Goal: Task Accomplishment & Management: Manage account settings

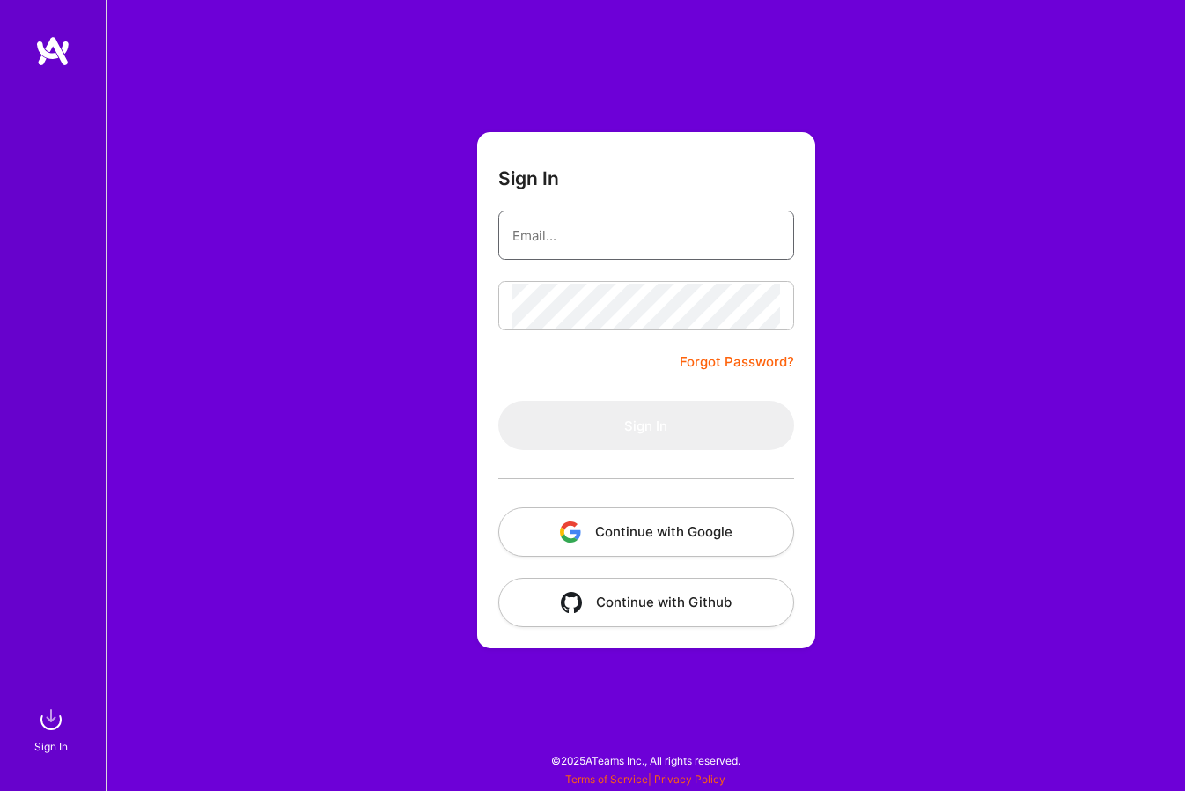
click at [677, 251] on input "email" at bounding box center [646, 235] width 268 height 45
type input "[EMAIL_ADDRESS][DOMAIN_NAME]"
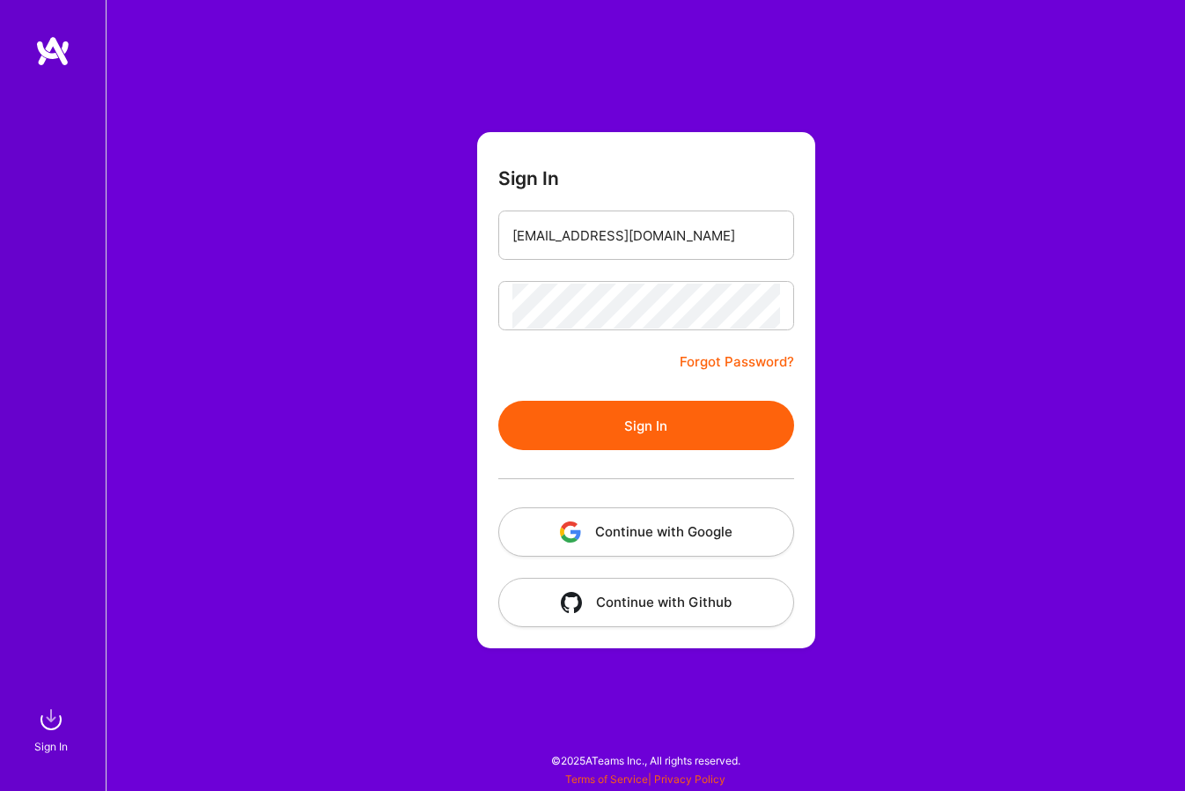
click at [662, 406] on form "Sign In [EMAIL_ADDRESS][DOMAIN_NAME] Forgot Password? Sign In Continue with Goo…" at bounding box center [646, 390] width 338 height 516
click at [649, 437] on button "Sign In" at bounding box center [646, 425] width 296 height 49
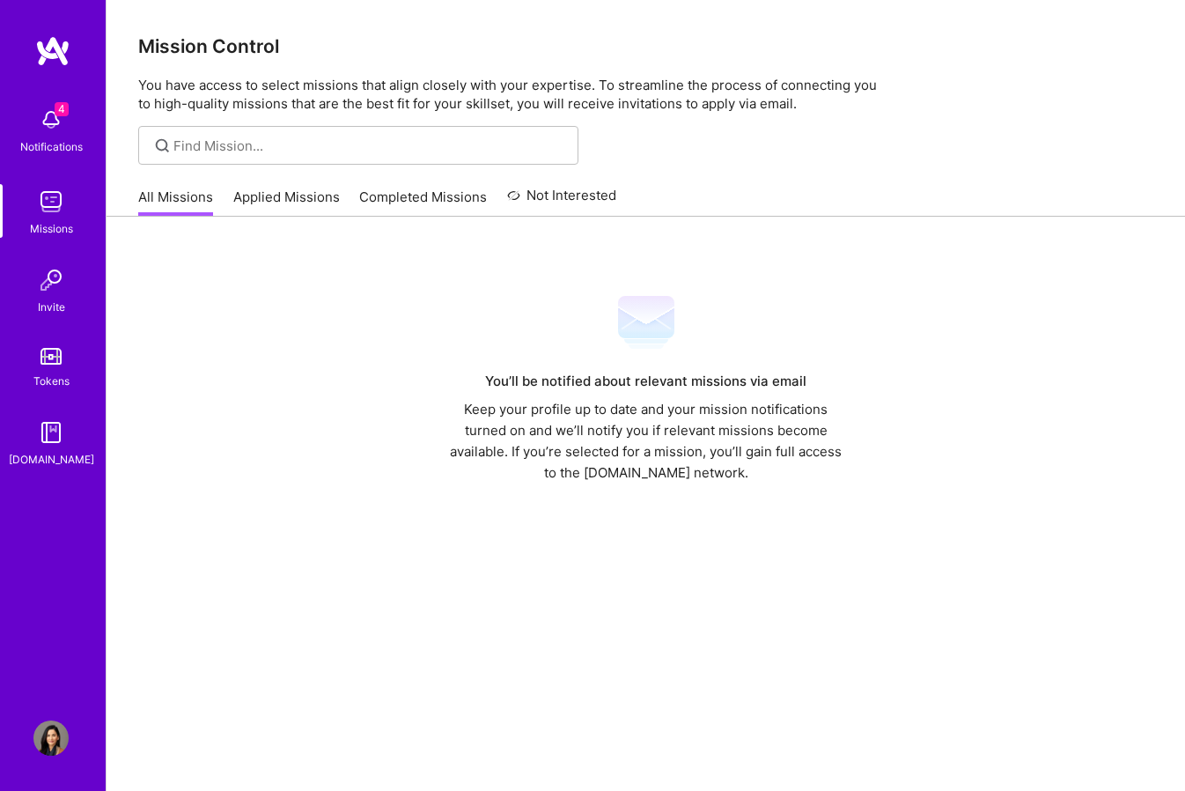
click at [54, 133] on img at bounding box center [50, 119] width 35 height 35
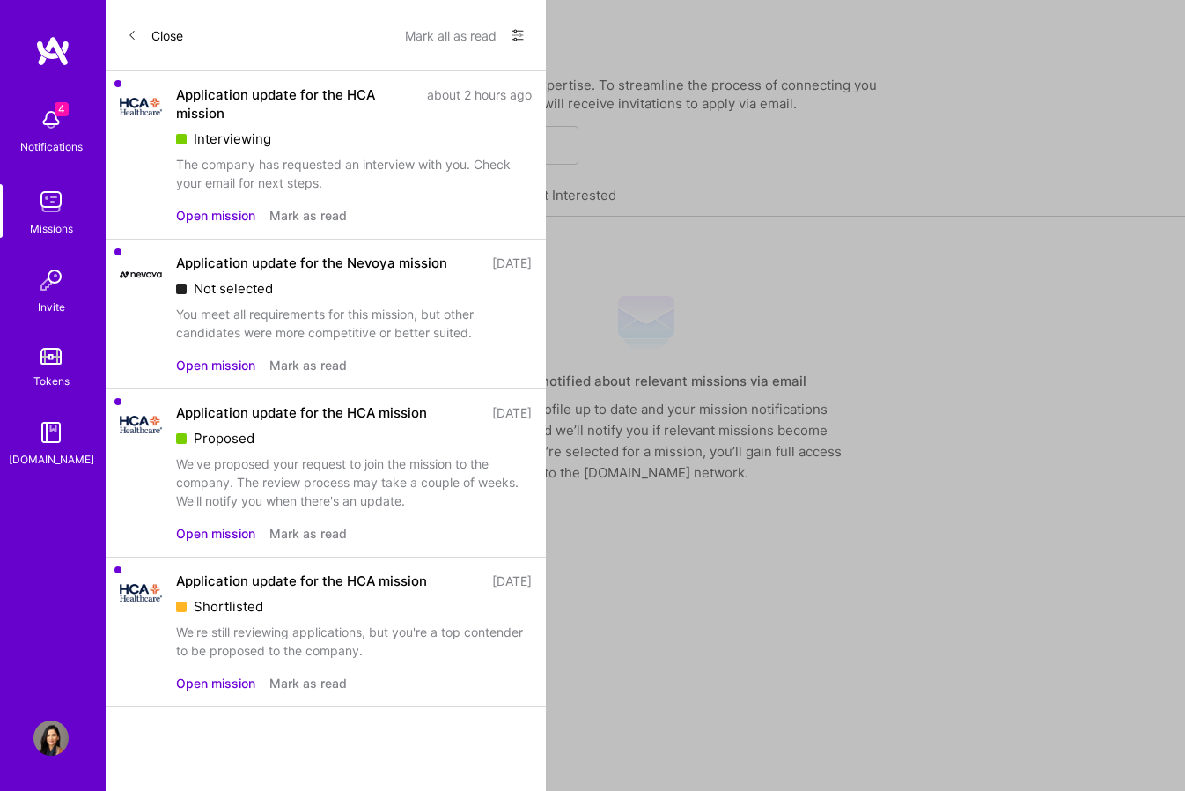
click at [314, 366] on button "Mark as read" at bounding box center [307, 365] width 77 height 18
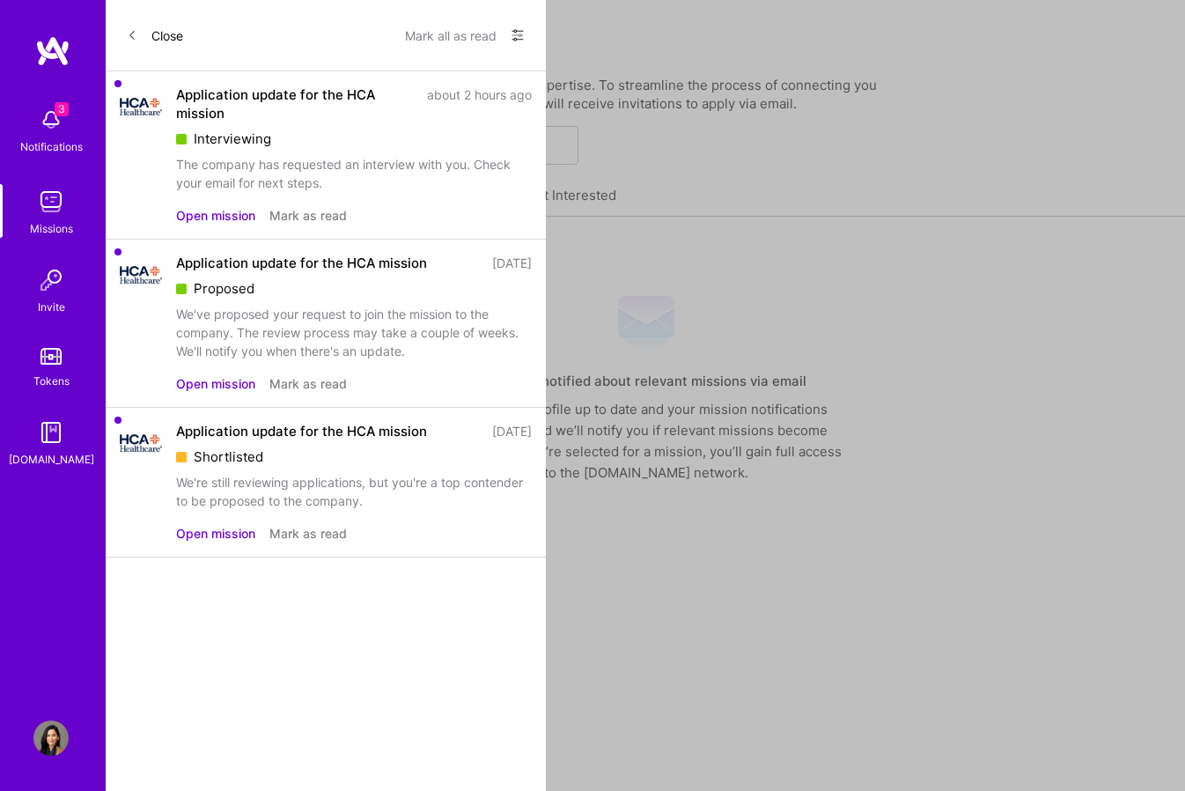
click at [321, 386] on button "Mark as read" at bounding box center [307, 383] width 77 height 18
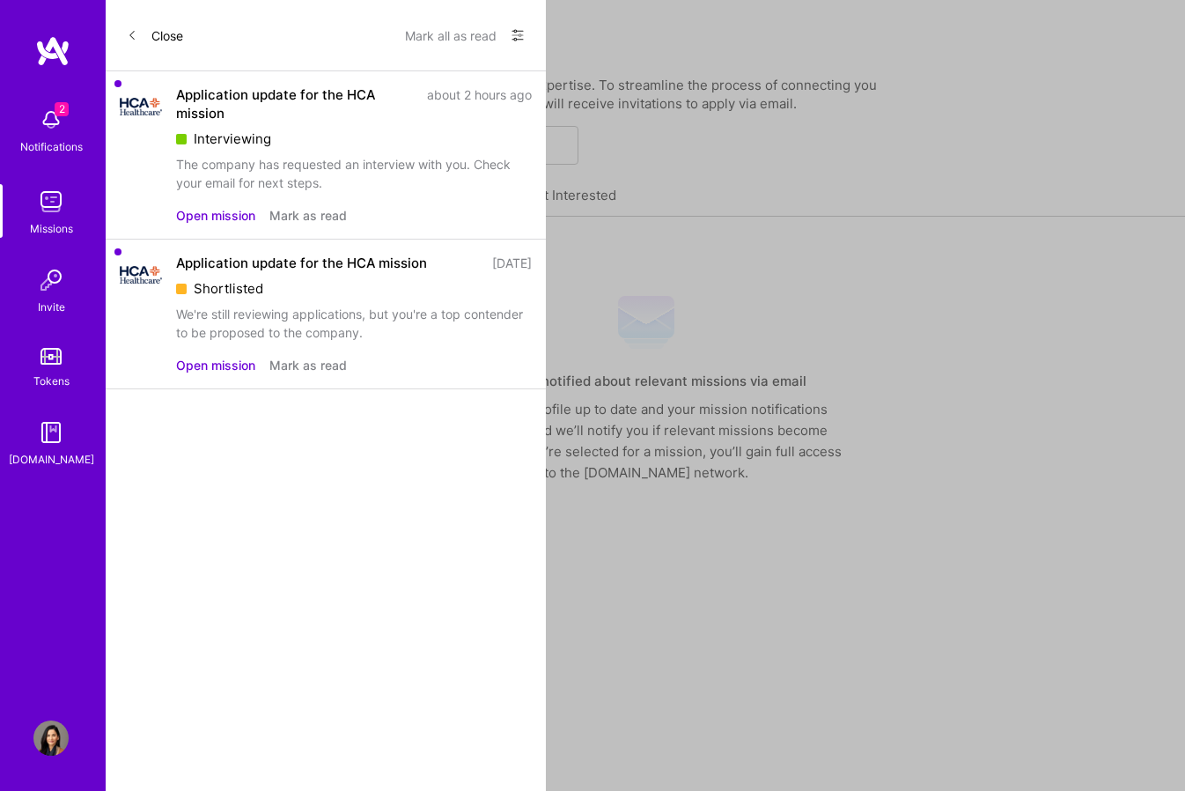
click at [321, 369] on button "Mark as read" at bounding box center [307, 365] width 77 height 18
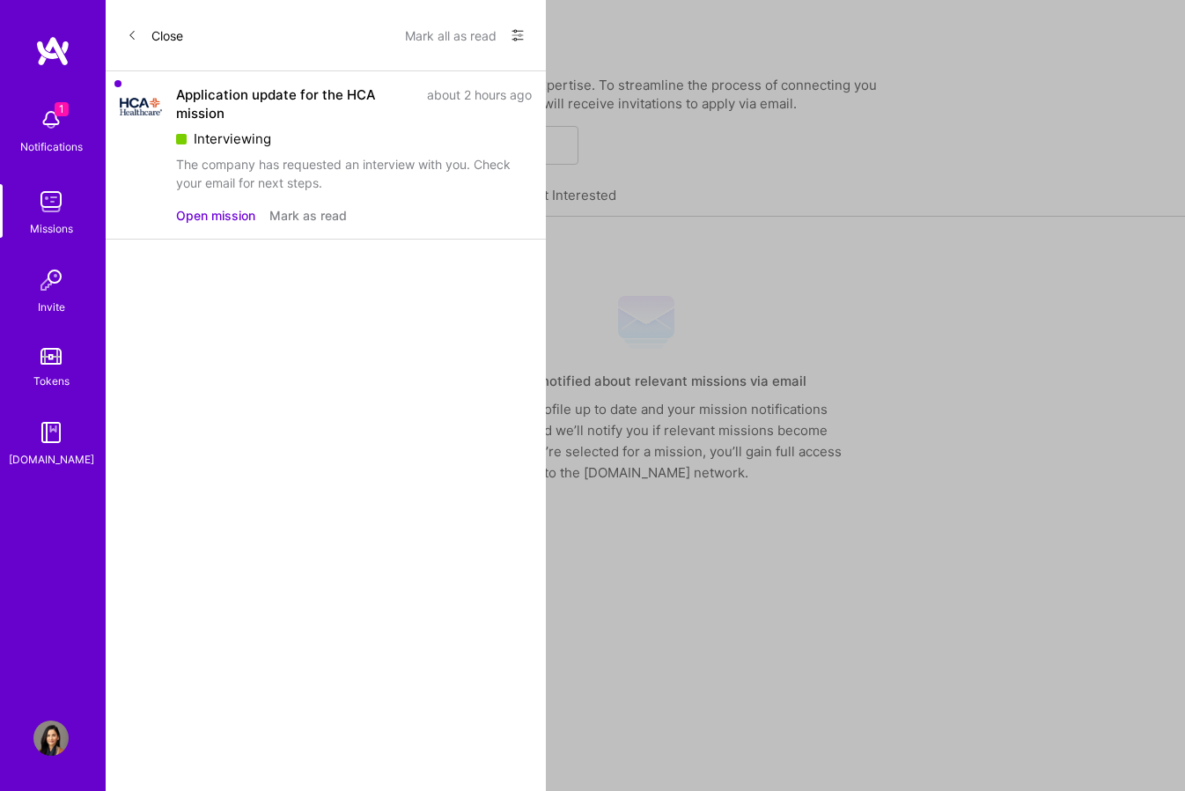
click at [424, 158] on div "The company has requested an interview with you. Check your email for next step…" at bounding box center [354, 173] width 356 height 37
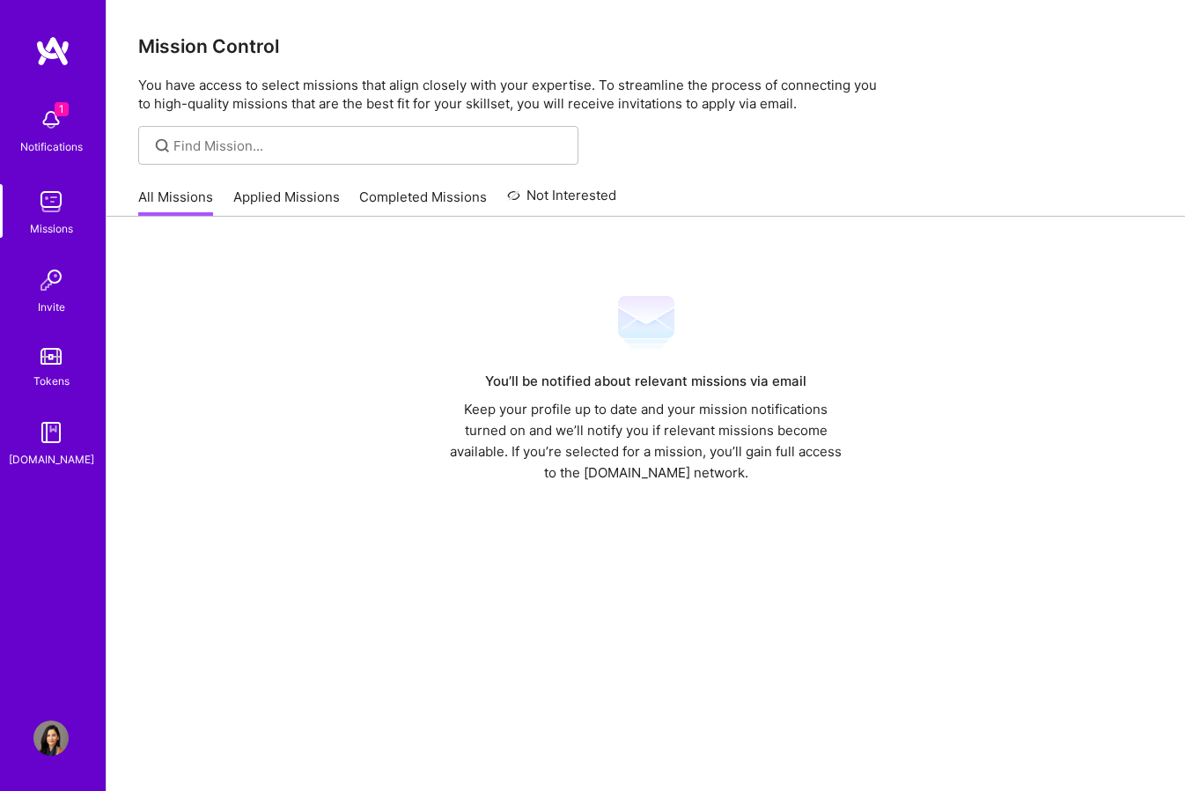
click at [57, 124] on div "1 Notifications Missions Invite Tokens [DOMAIN_NAME]" at bounding box center [53, 284] width 106 height 370
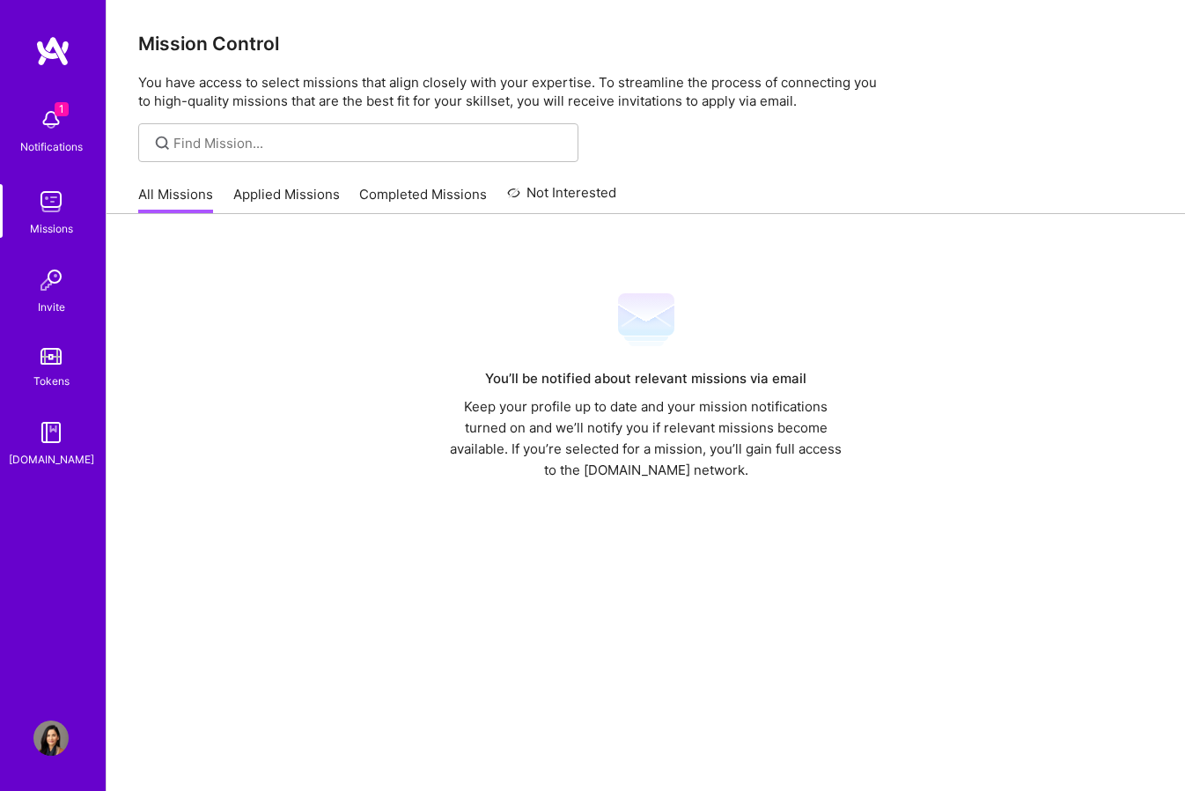
click at [51, 124] on img at bounding box center [50, 119] width 35 height 35
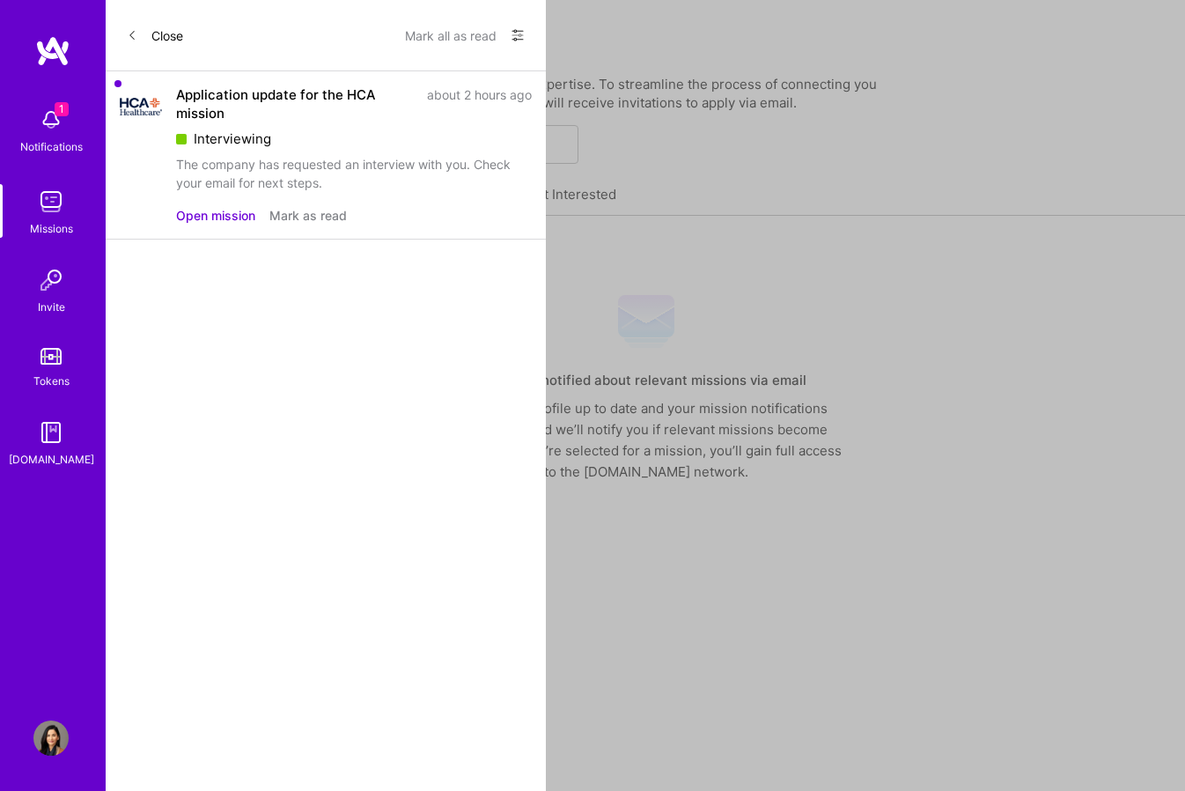
click at [211, 214] on button "Open mission" at bounding box center [215, 215] width 79 height 18
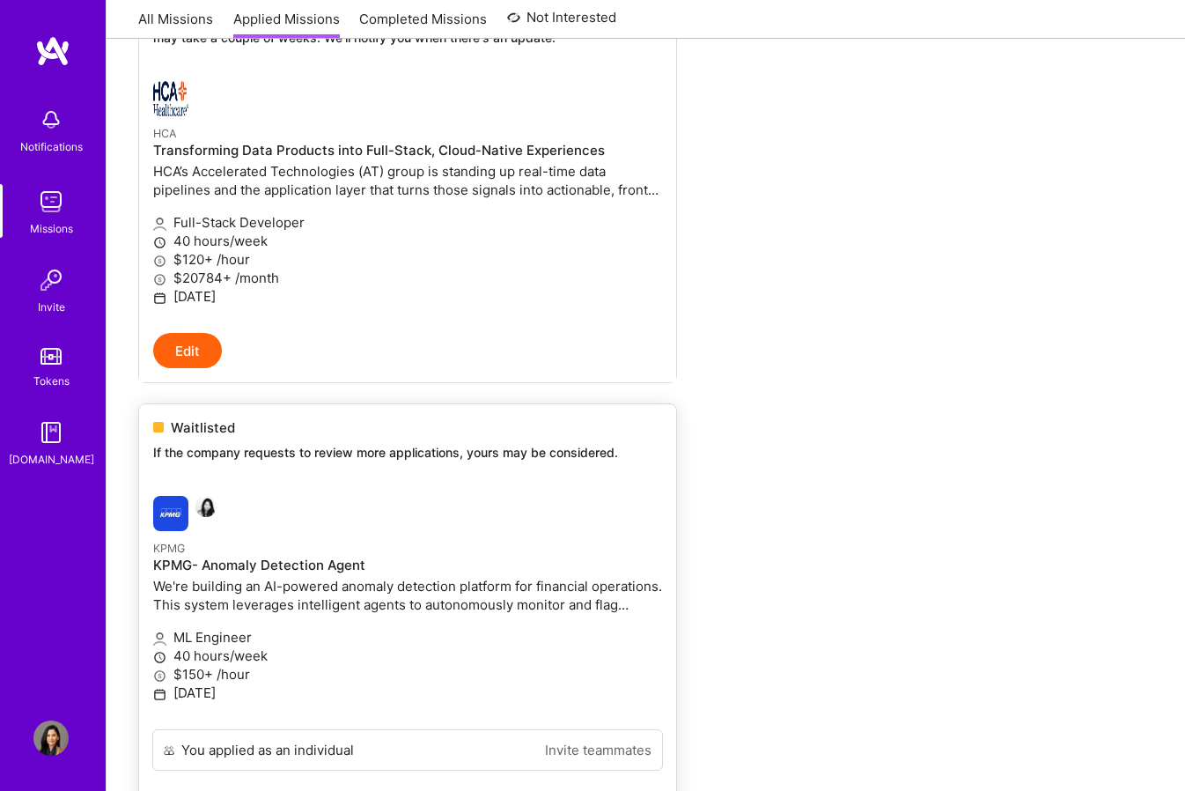
scroll to position [409, 0]
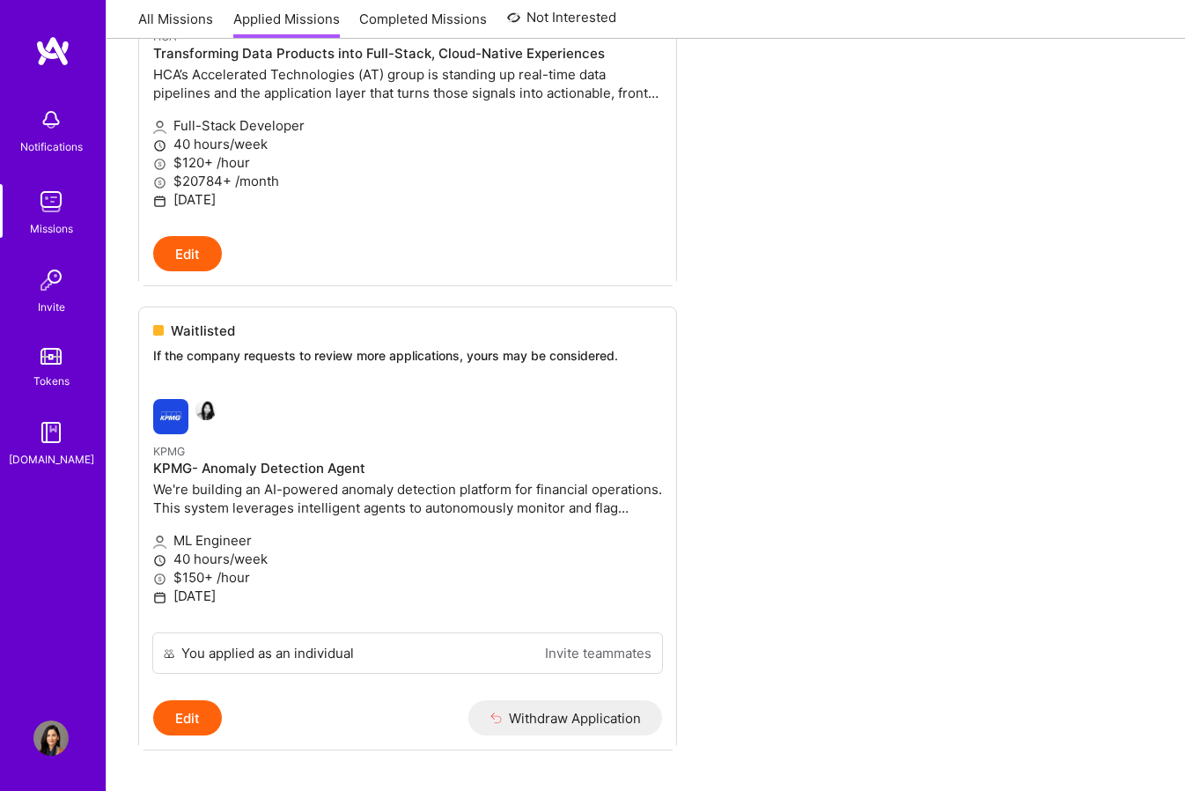
click at [55, 749] on img at bounding box center [50, 737] width 35 height 35
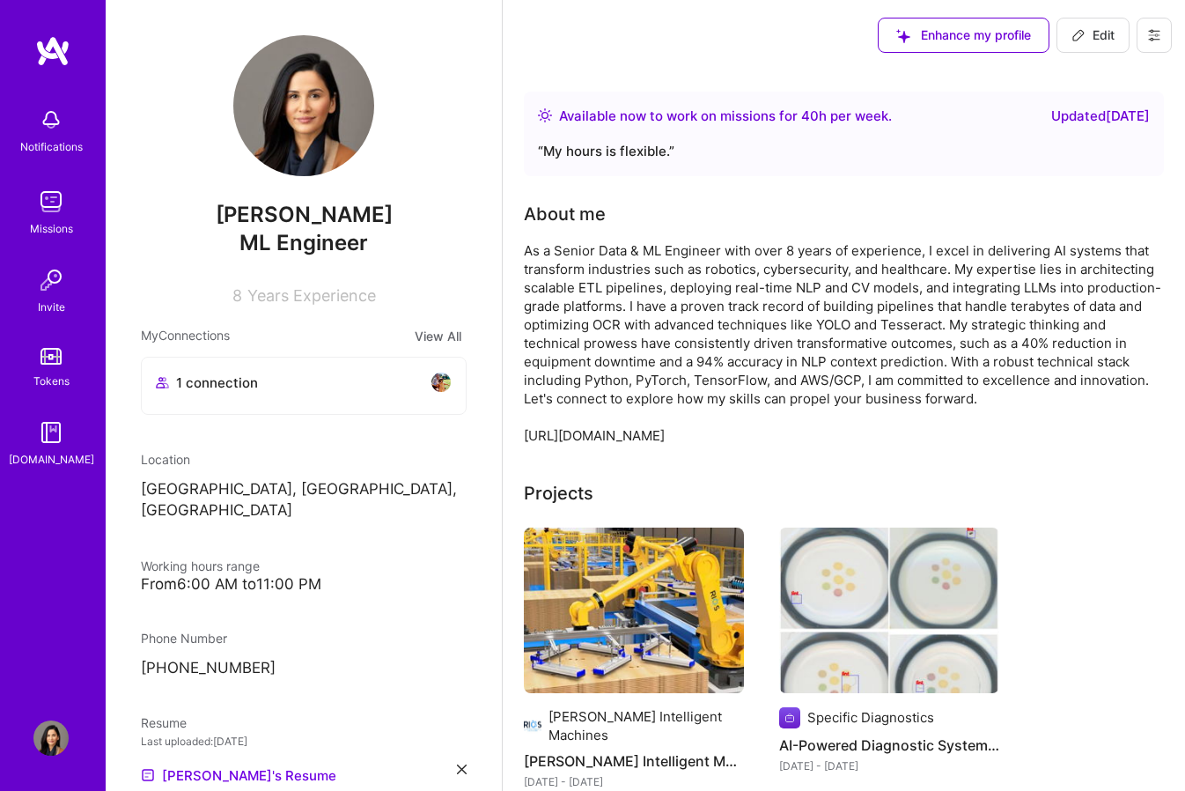
click at [1153, 37] on icon at bounding box center [1154, 35] width 14 height 14
click at [1077, 86] on button "Settings" at bounding box center [1106, 75] width 132 height 45
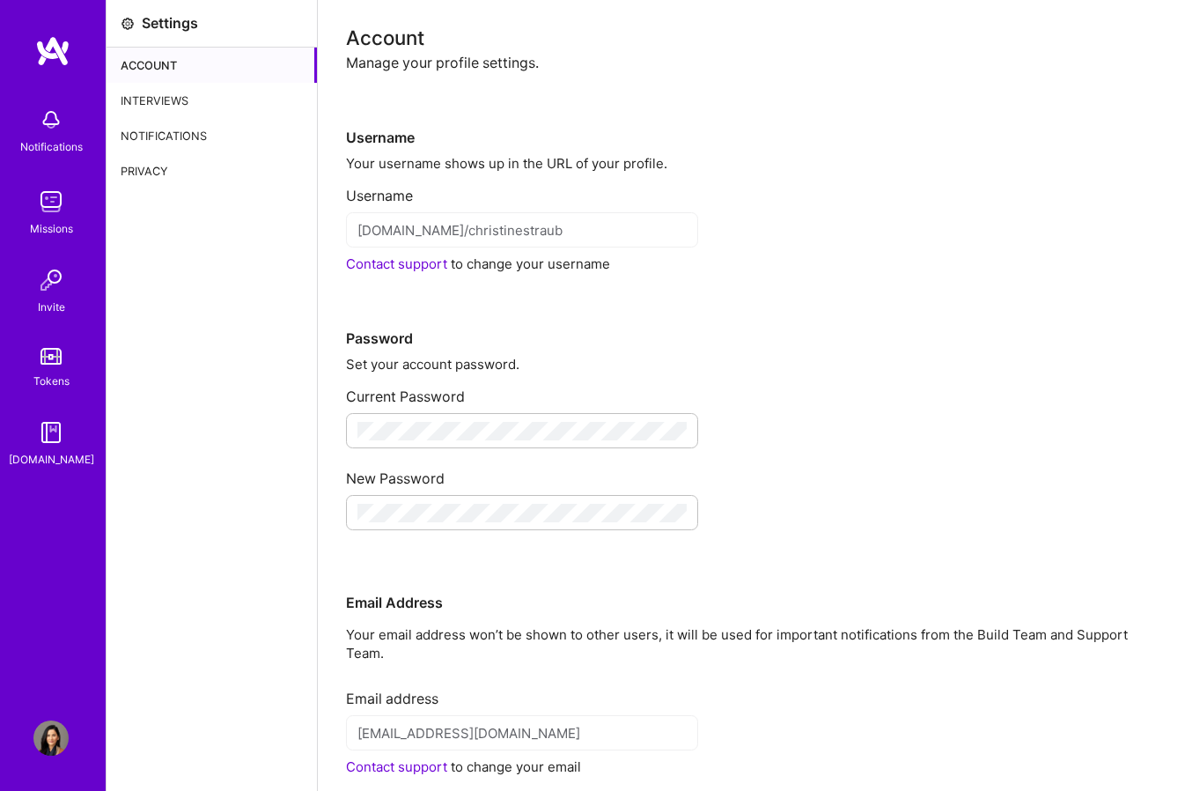
click at [188, 97] on div "Interviews" at bounding box center [212, 100] width 210 height 35
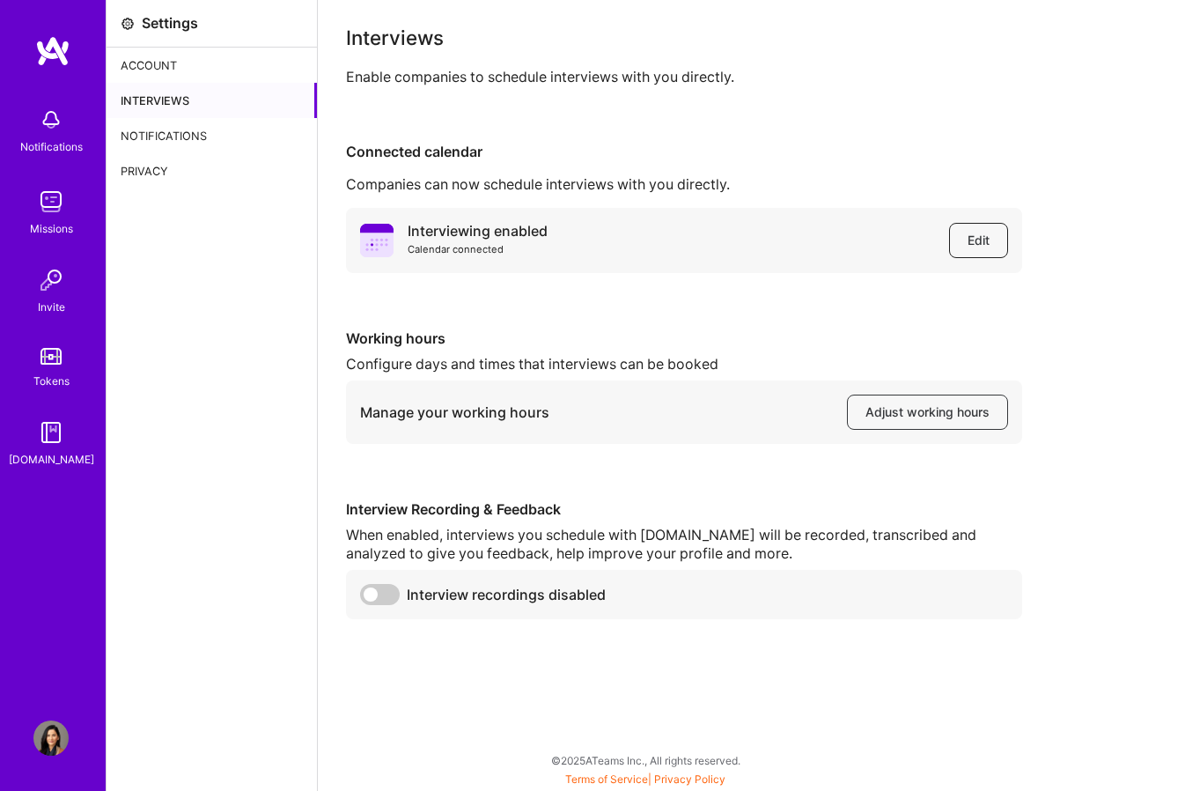
click at [976, 247] on span "Edit" at bounding box center [979, 241] width 22 height 18
